Goal: Task Accomplishment & Management: Manage account settings

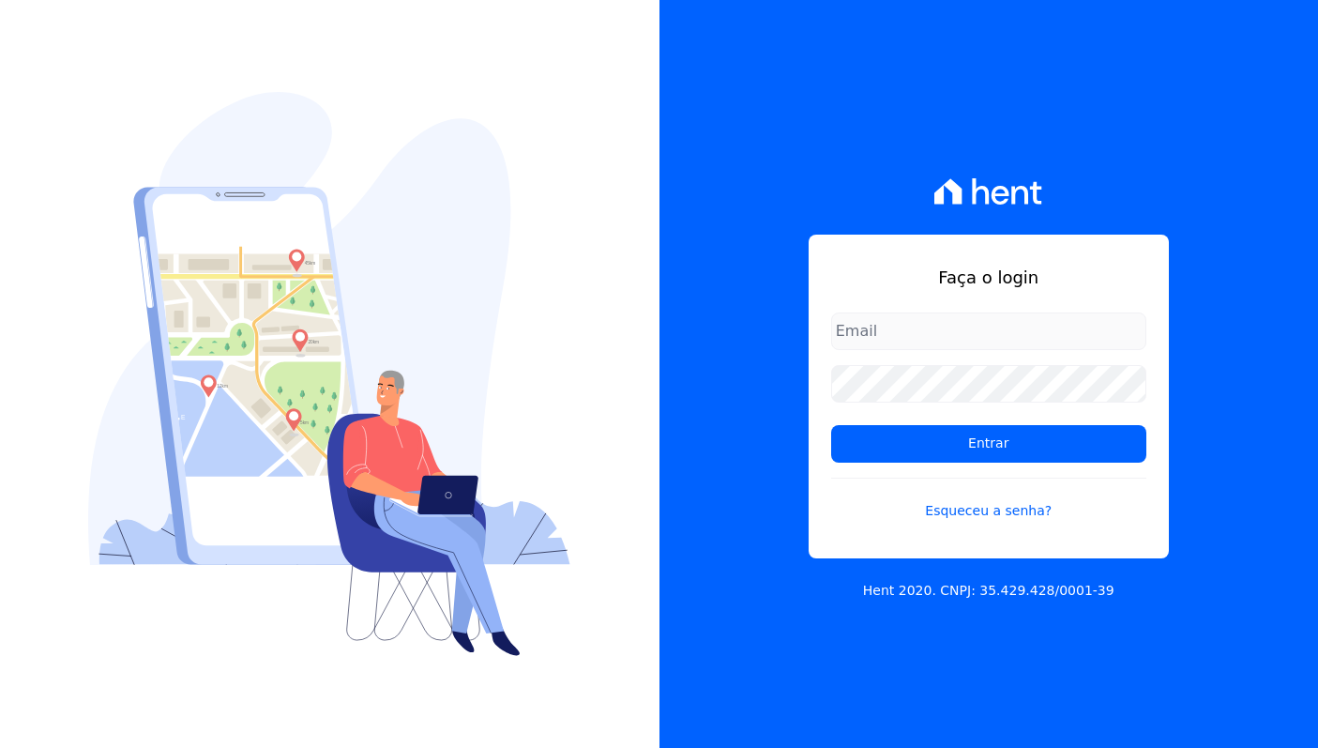
type input "[EMAIL_ADDRESS][DOMAIN_NAME]"
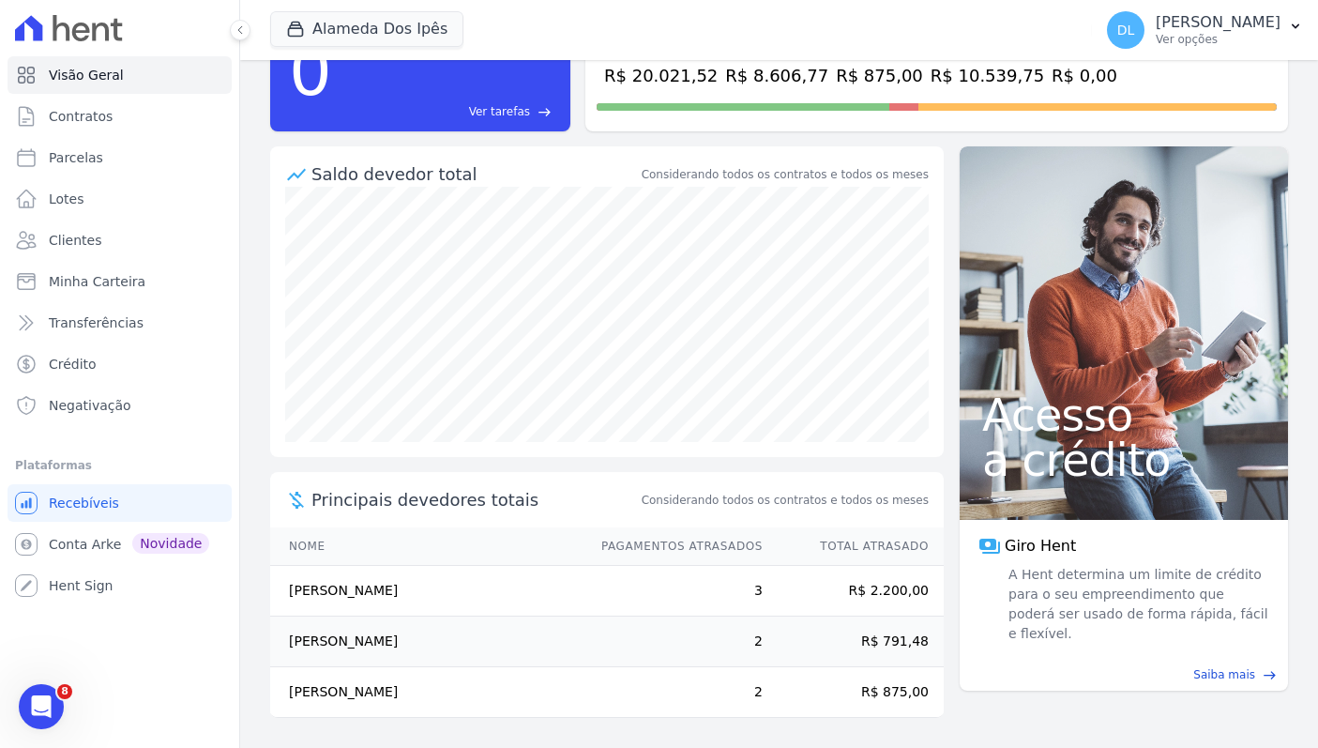
click at [414, 691] on td "Maria Aparecida Silva Sousa" at bounding box center [426, 692] width 313 height 51
click at [414, 691] on td "[PERSON_NAME]" at bounding box center [426, 692] width 313 height 51
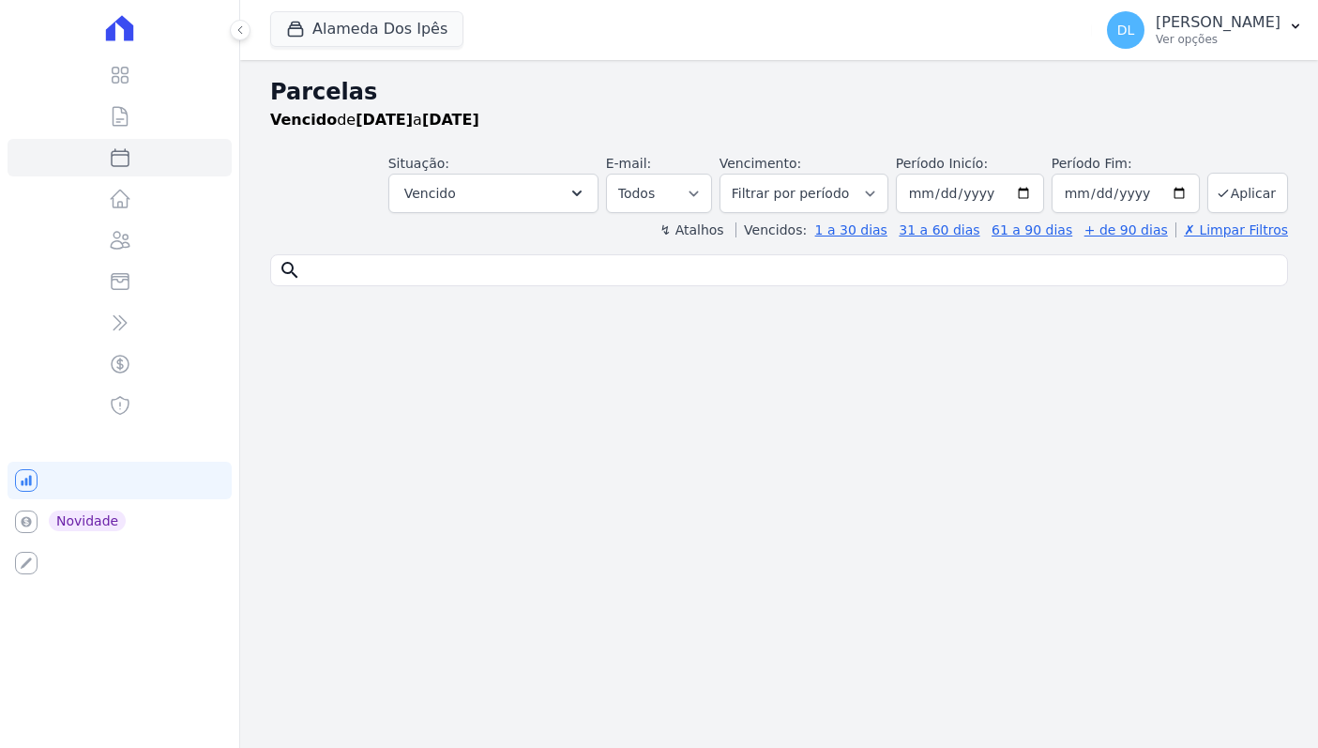
select select
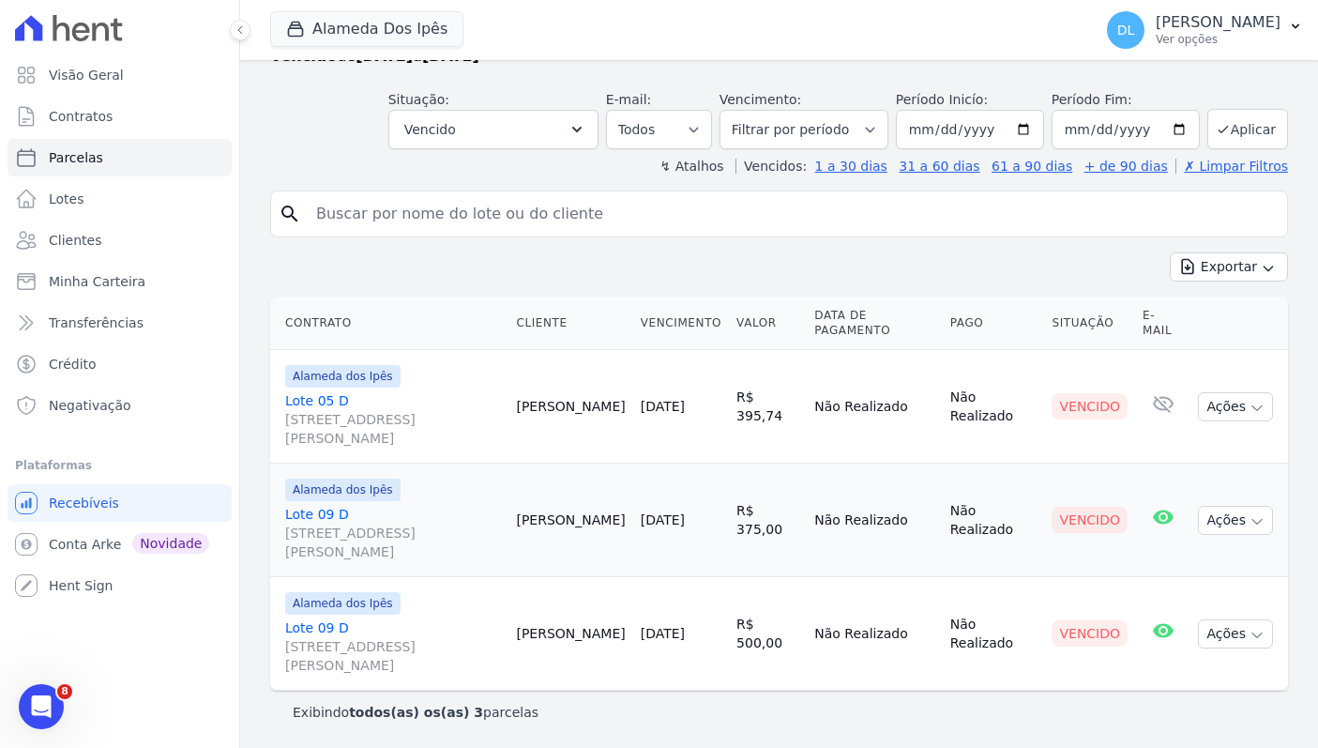
click at [325, 515] on link "Lote 09 D Av Euclides de Carvalho, 204, Quadra D Lote 09, Cacimba Nova" at bounding box center [393, 533] width 216 height 56
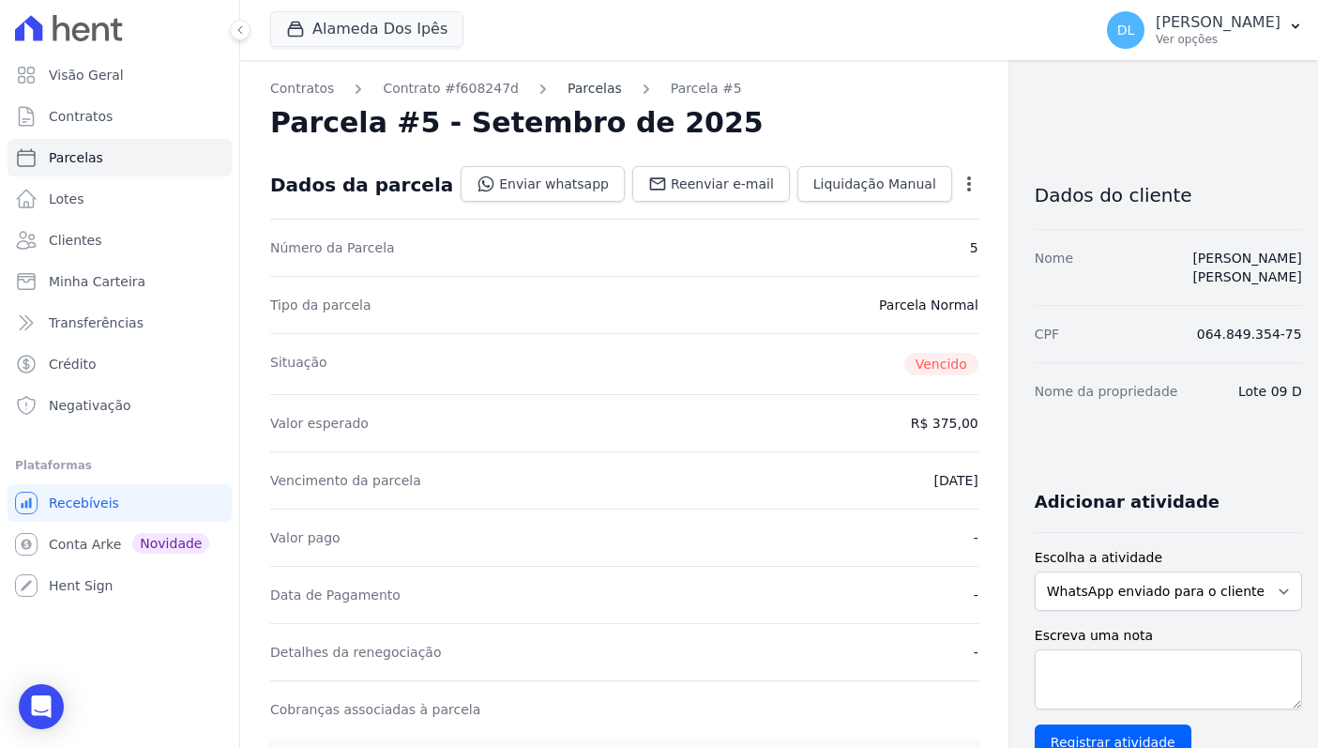
click at [572, 85] on link "Parcelas" at bounding box center [595, 89] width 54 height 20
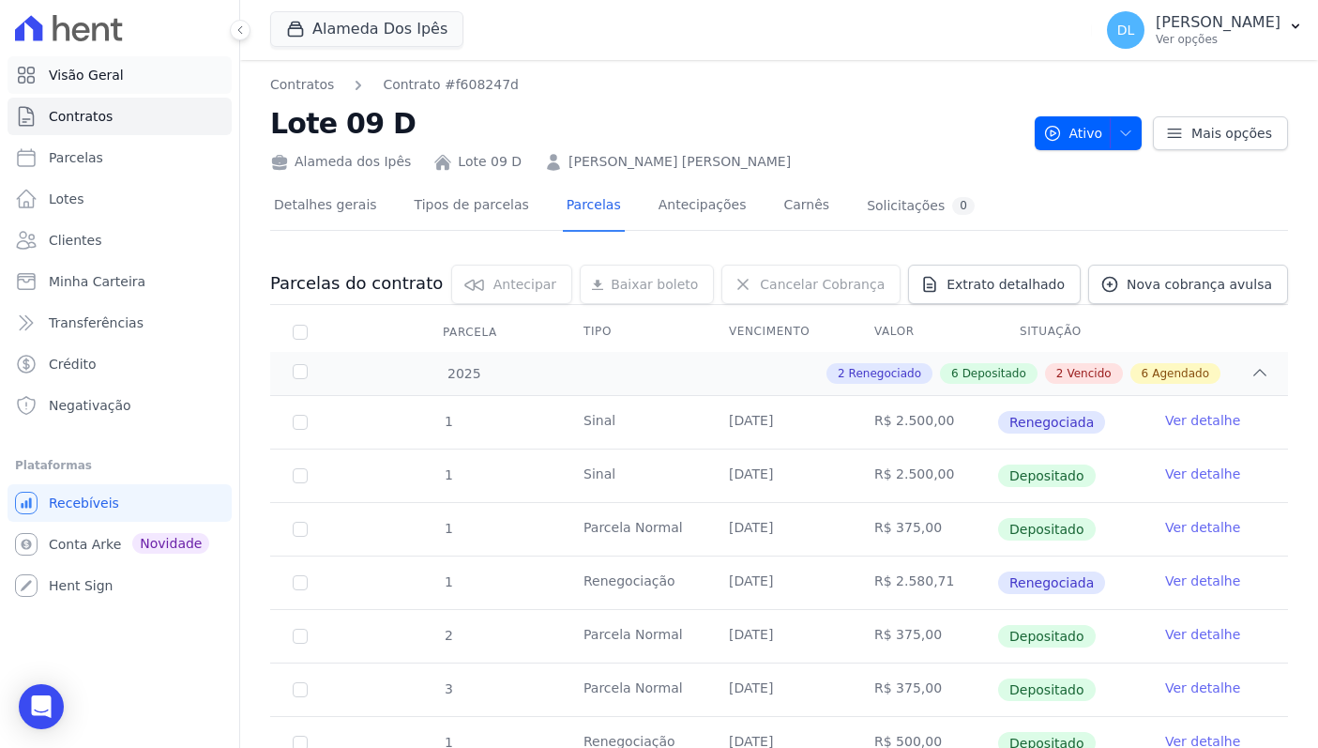
click at [128, 84] on link "Visão Geral" at bounding box center [120, 75] width 224 height 38
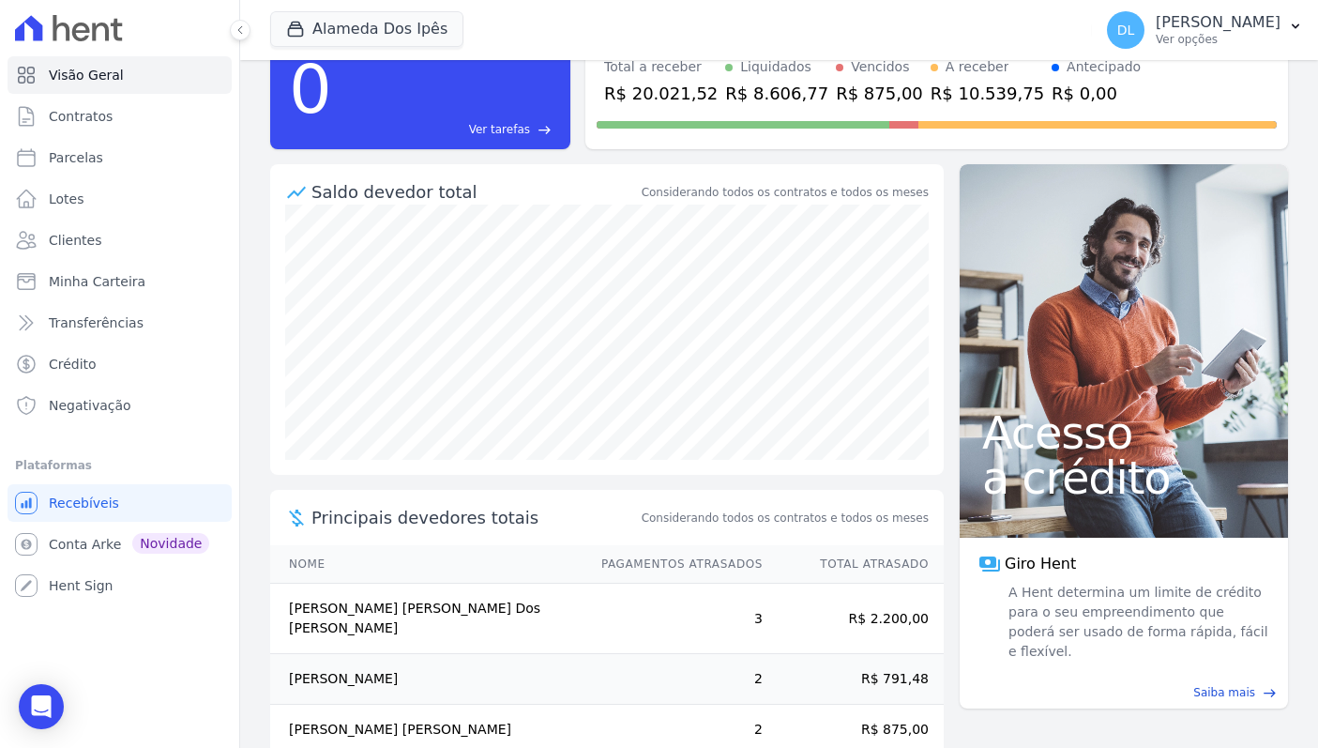
scroll to position [109, 0]
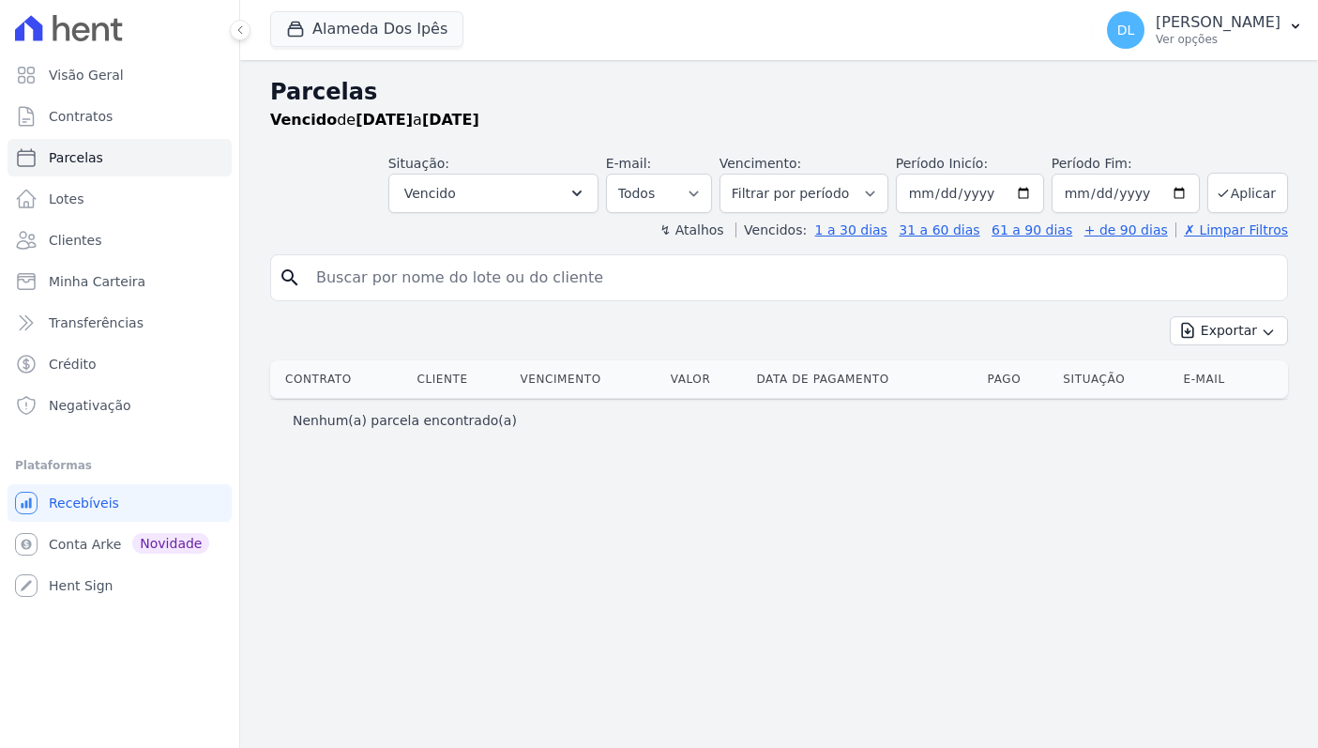
select select
click at [647, 391] on th "Vencimento" at bounding box center [587, 379] width 150 height 38
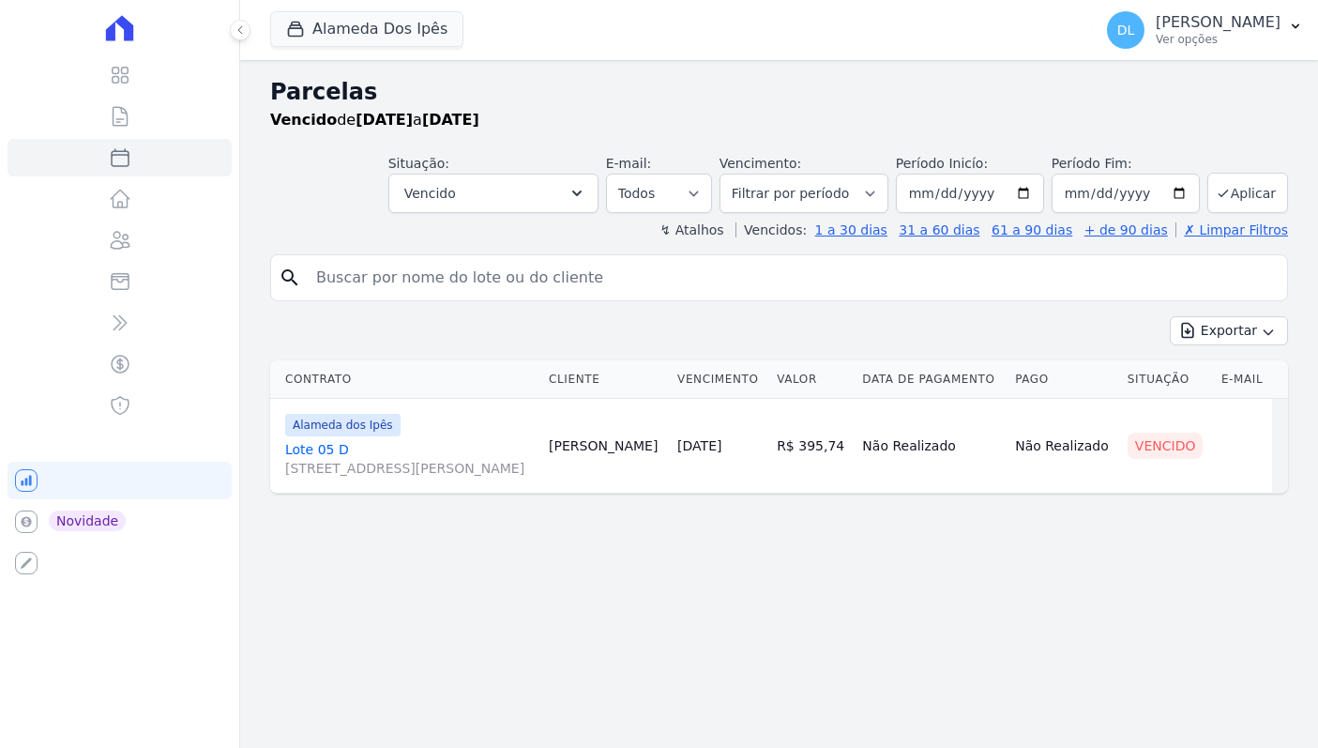
select select
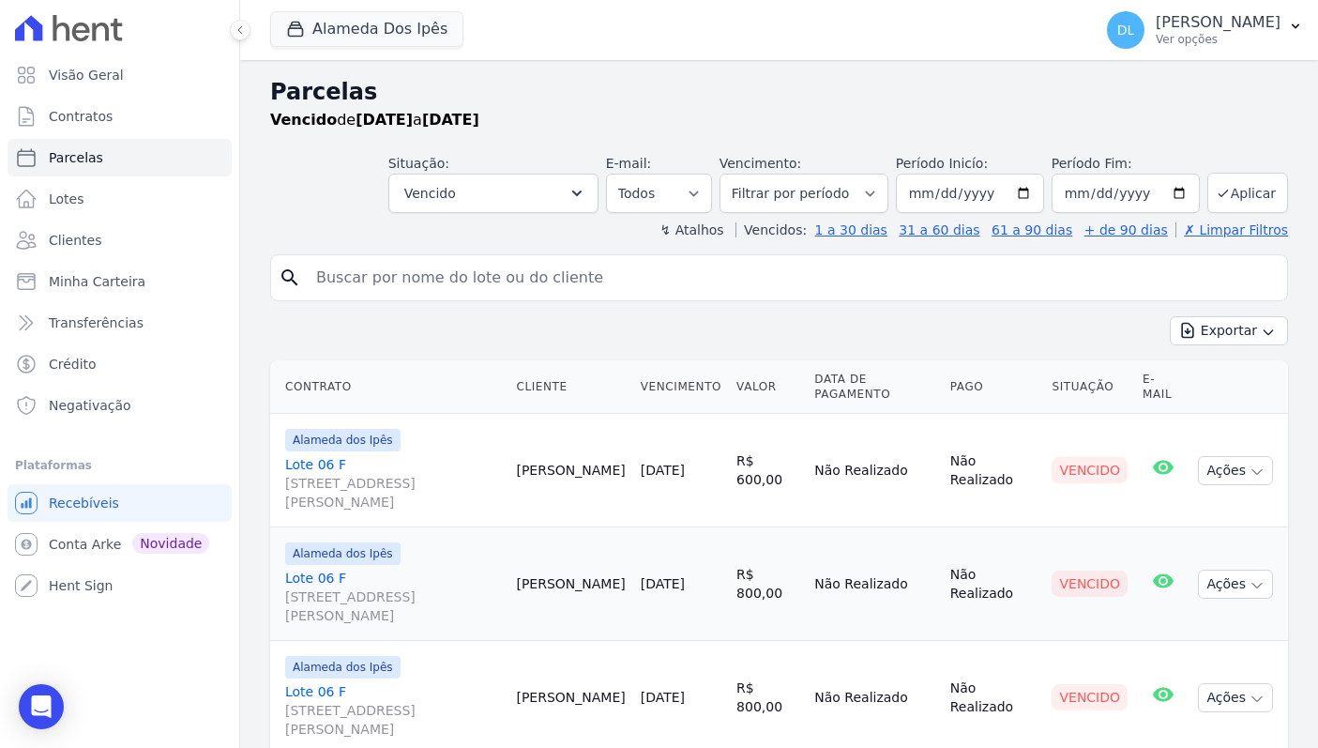
select select
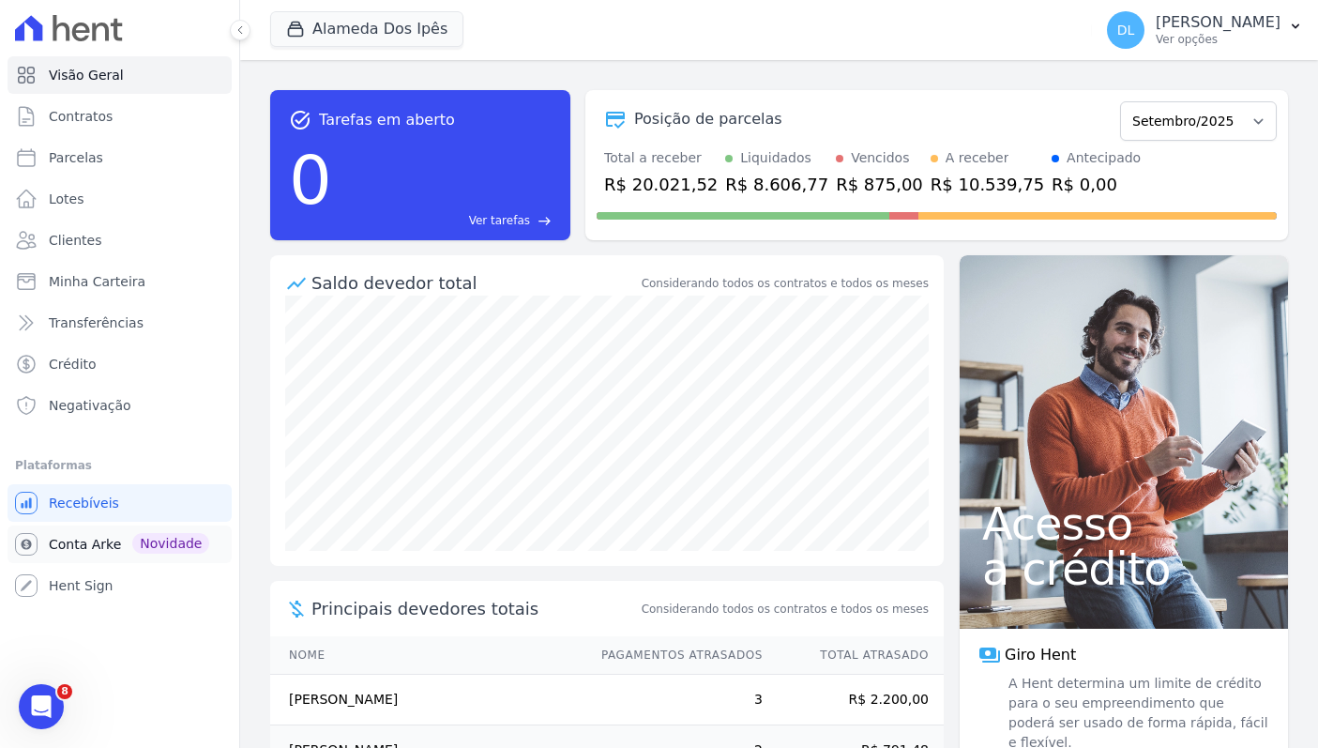
click at [96, 543] on span "Conta Arke" at bounding box center [85, 544] width 72 height 19
